Goal: Task Accomplishment & Management: Use online tool/utility

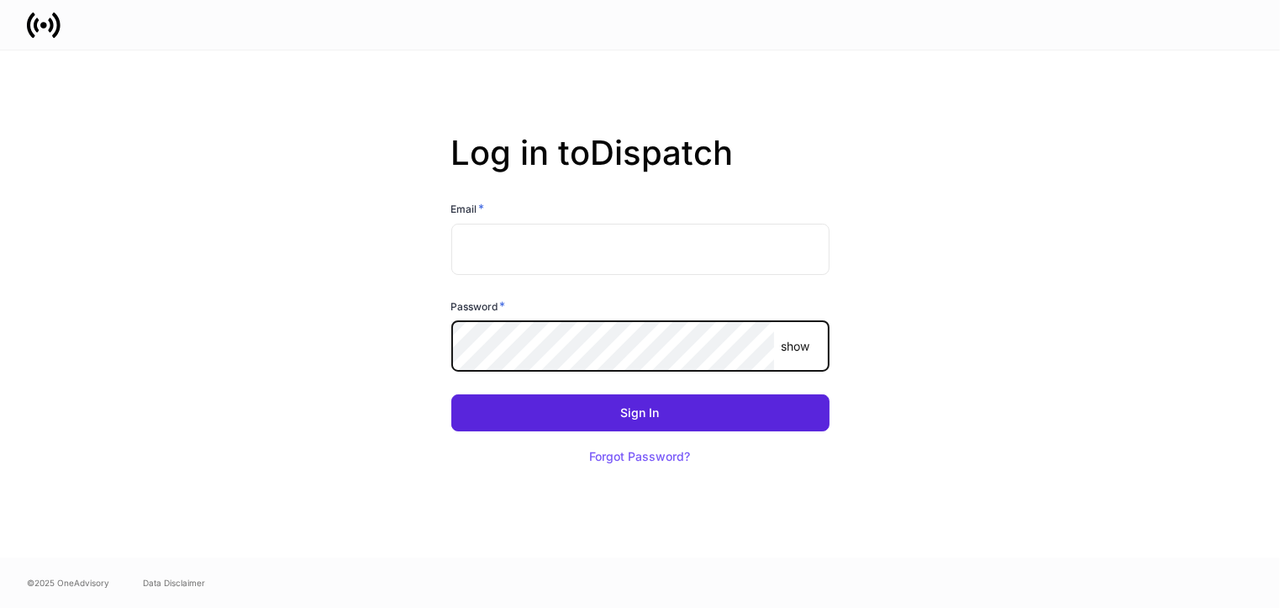
click at [485, 229] on input "text" at bounding box center [640, 249] width 378 height 50
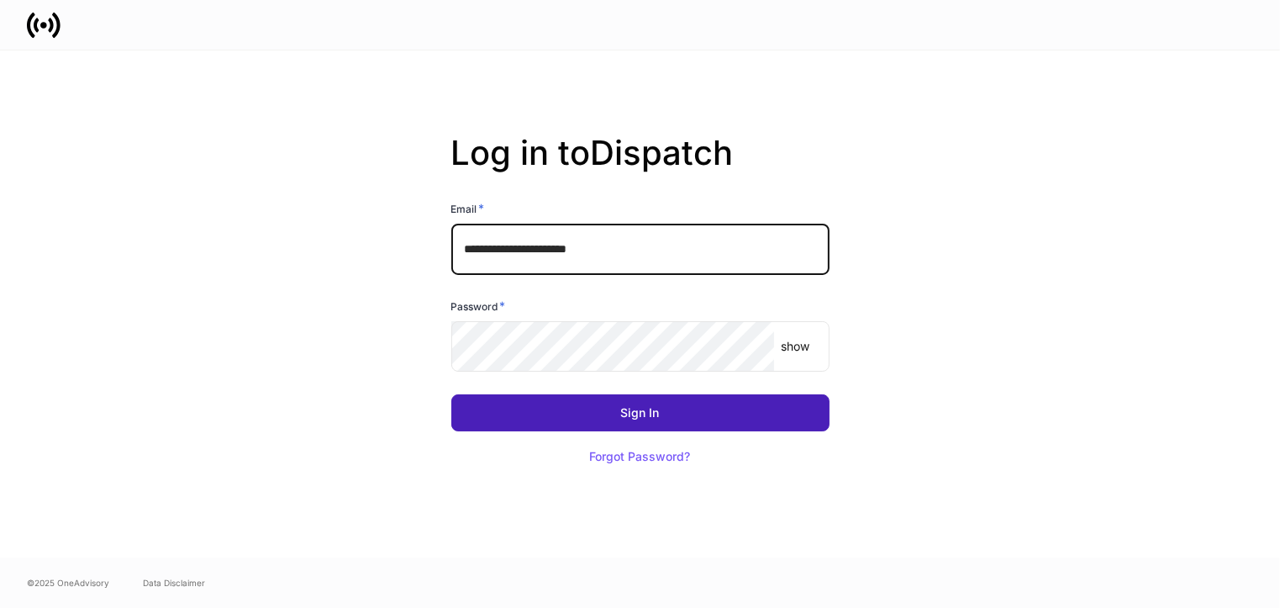
type input "**********"
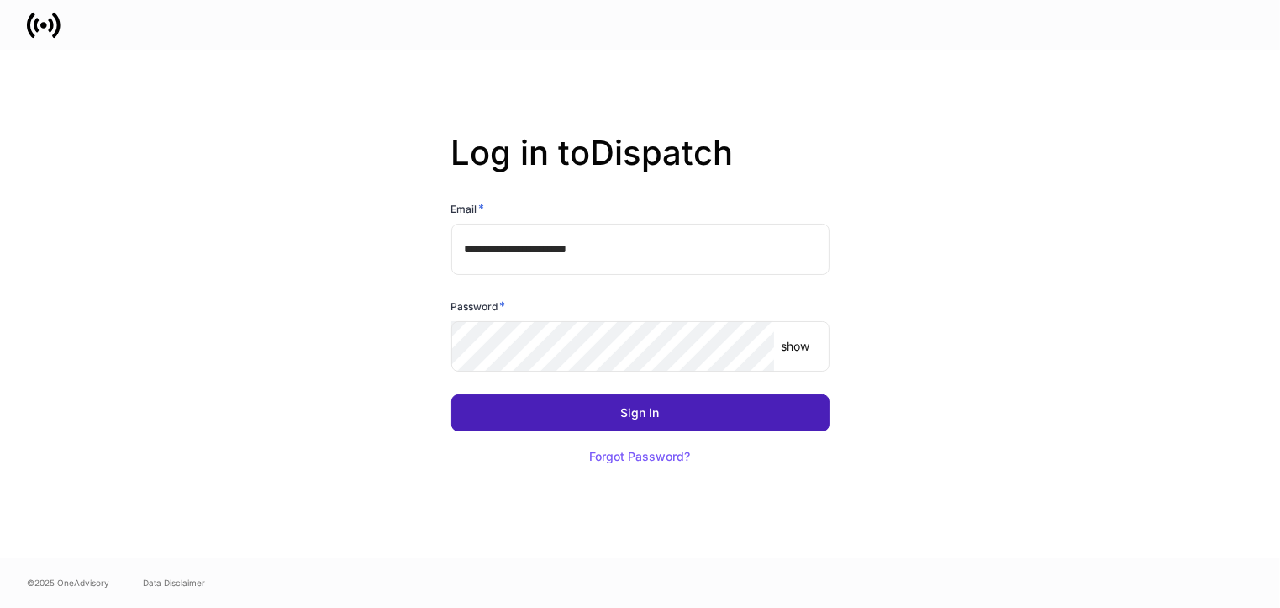
click at [548, 408] on button "Sign In" at bounding box center [640, 412] width 378 height 37
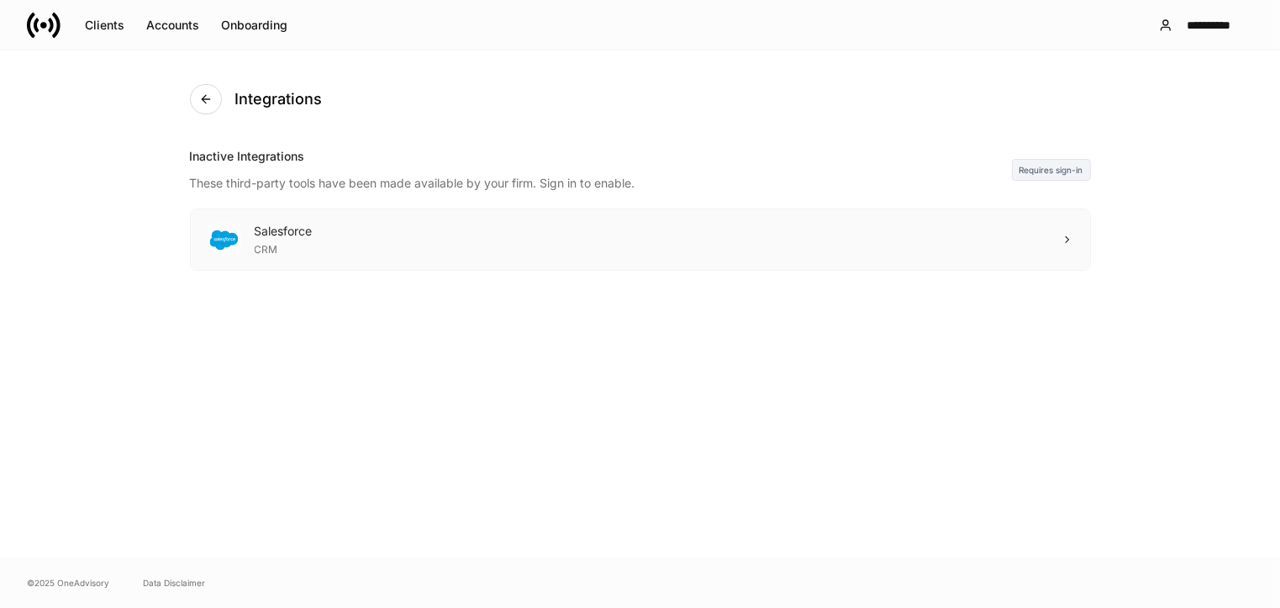
click at [1056, 250] on div "Salesforce CRM" at bounding box center [640, 239] width 899 height 61
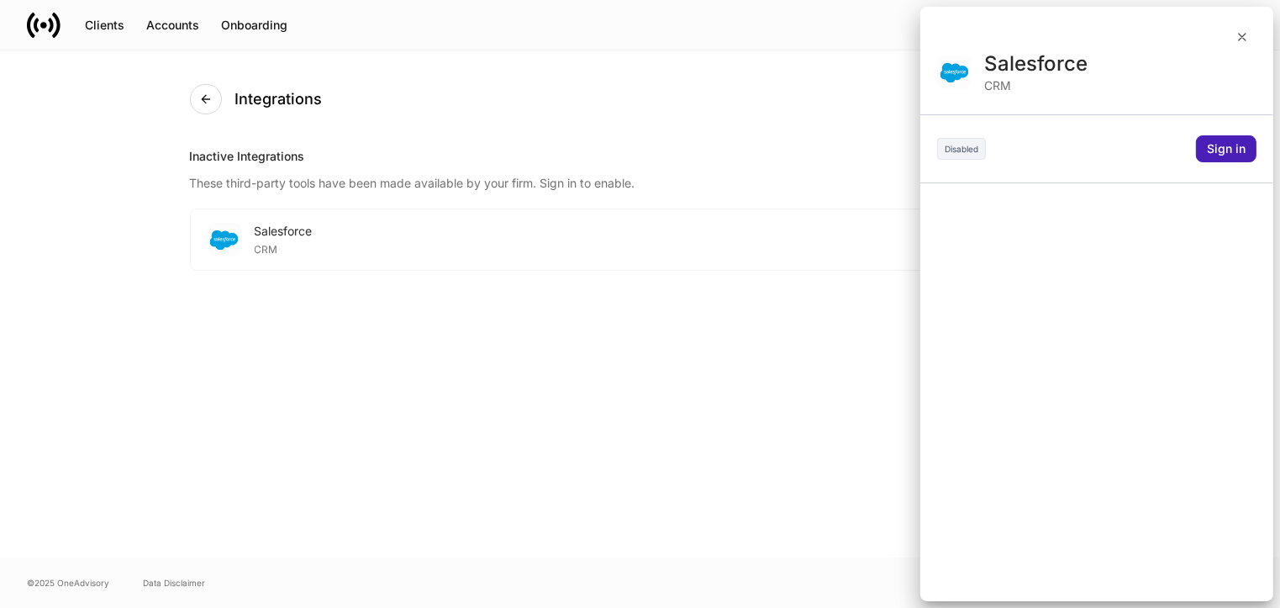
click at [1221, 144] on div "Sign in" at bounding box center [1226, 149] width 39 height 12
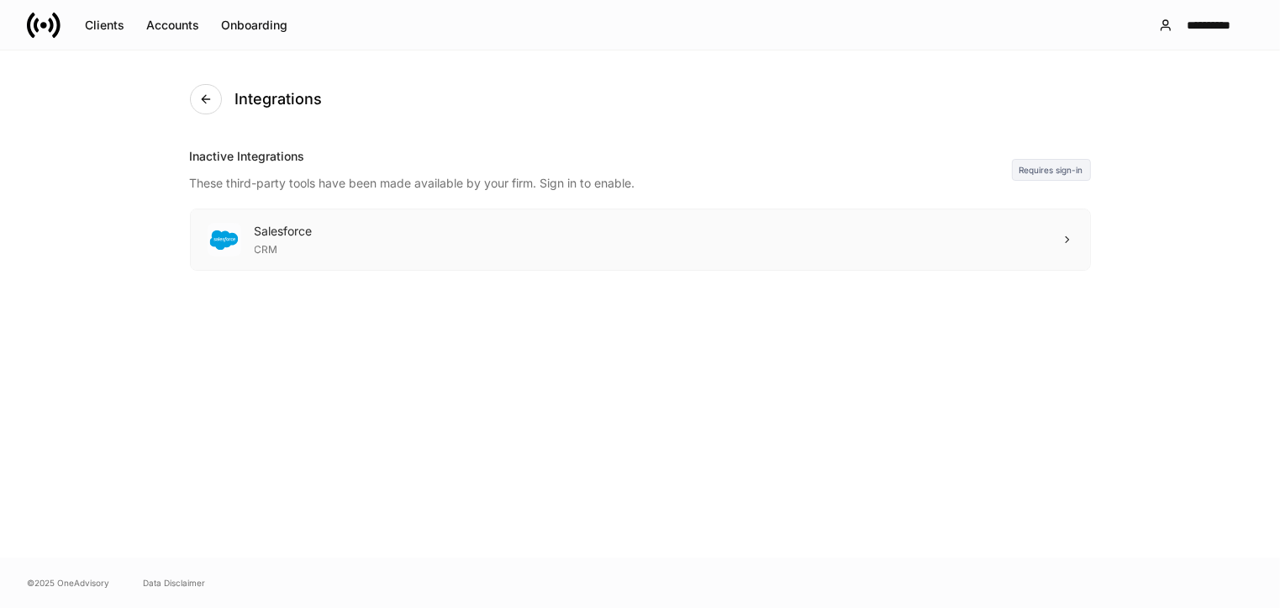
click at [300, 243] on div "CRM" at bounding box center [284, 248] width 58 height 17
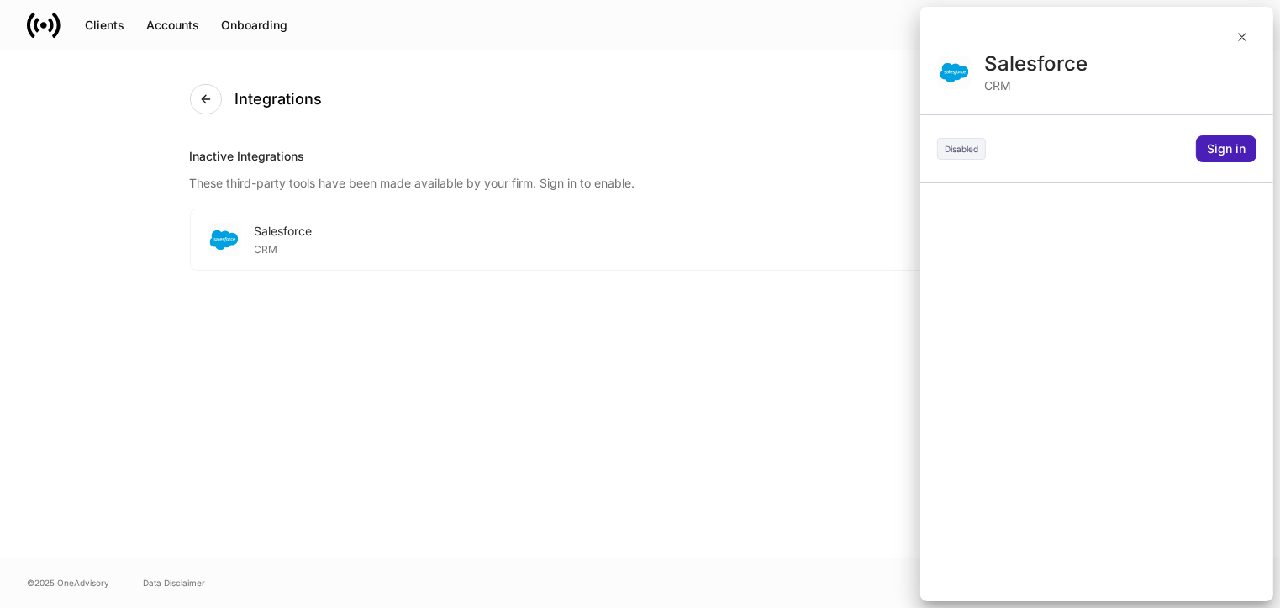
click at [1235, 152] on div "Sign in" at bounding box center [1226, 149] width 39 height 12
